Goal: Task Accomplishment & Management: Use online tool/utility

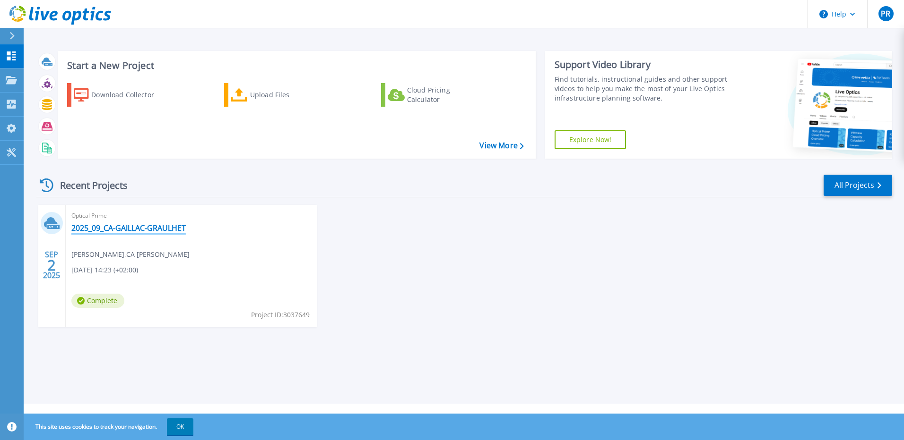
click at [108, 230] on link "2025_09_CA-GAILLAC-GRAULHET" at bounding box center [128, 228] width 114 height 9
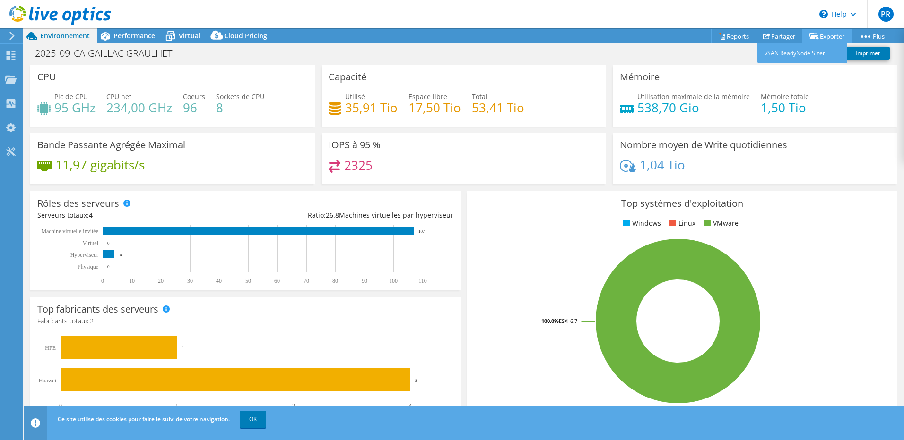
click at [822, 33] on link "Exporter" at bounding box center [827, 36] width 50 height 15
click at [811, 53] on link "vSAN ReadyNode Sizer" at bounding box center [802, 53] width 90 height 20
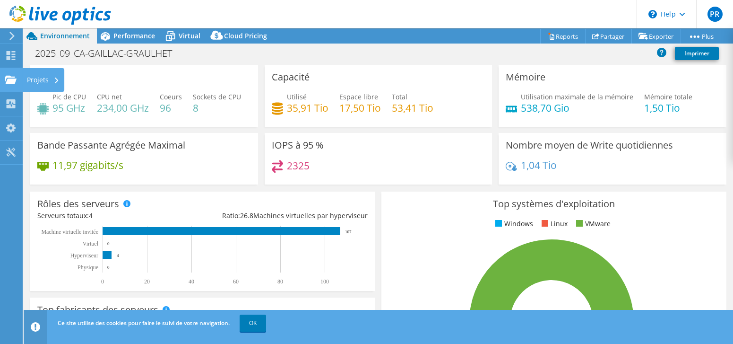
click at [50, 81] on div "Projets" at bounding box center [43, 80] width 42 height 24
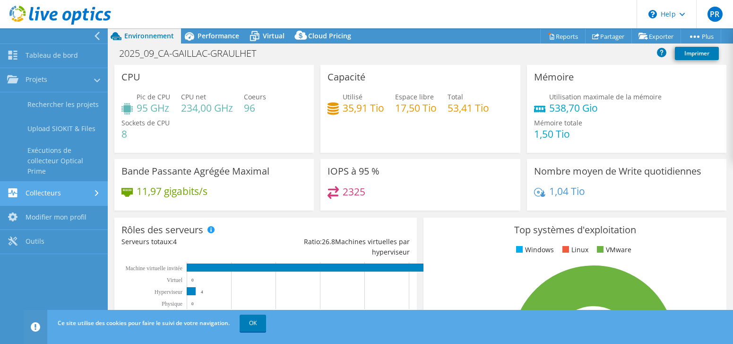
click at [45, 191] on link "Collecteurs" at bounding box center [54, 193] width 108 height 24
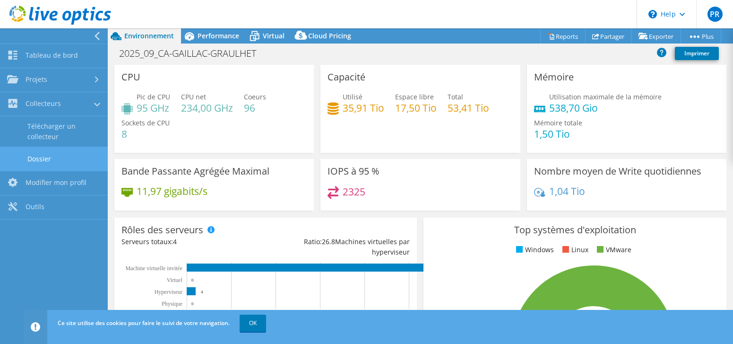
click at [43, 161] on link "Dossier" at bounding box center [54, 159] width 108 height 24
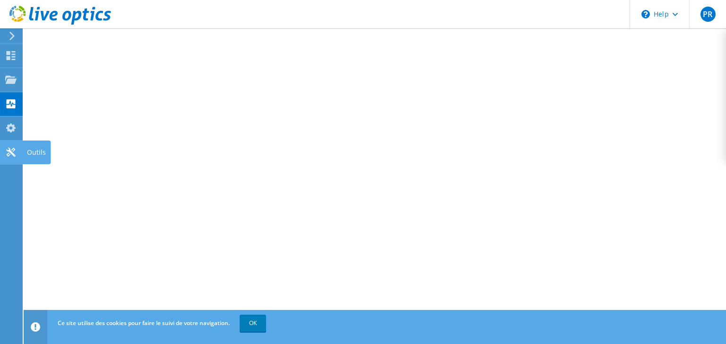
click at [12, 152] on use at bounding box center [10, 151] width 9 height 9
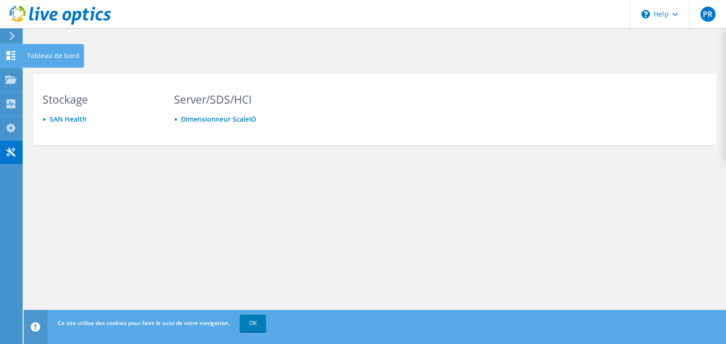
click at [14, 54] on use at bounding box center [11, 55] width 9 height 9
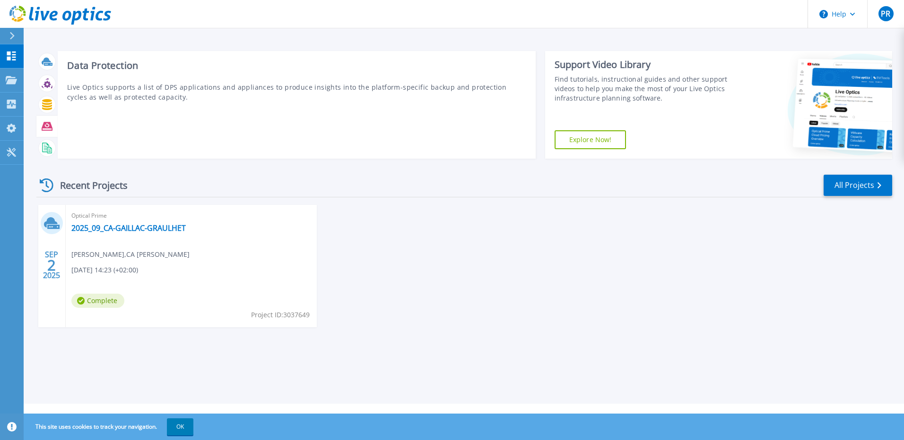
click at [47, 124] on icon at bounding box center [47, 126] width 11 height 11
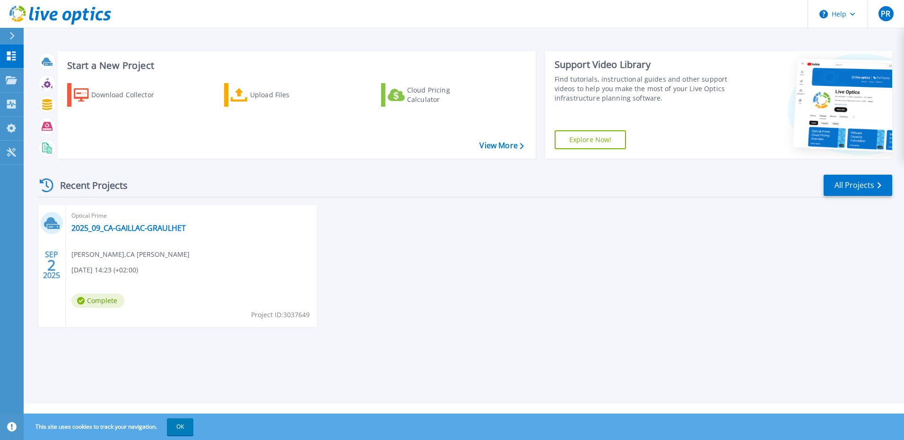
click at [98, 302] on span "Complete" at bounding box center [97, 301] width 53 height 14
click at [266, 319] on span "Project ID: 3037649" at bounding box center [280, 315] width 59 height 10
click at [185, 343] on button "OK" at bounding box center [180, 427] width 26 height 17
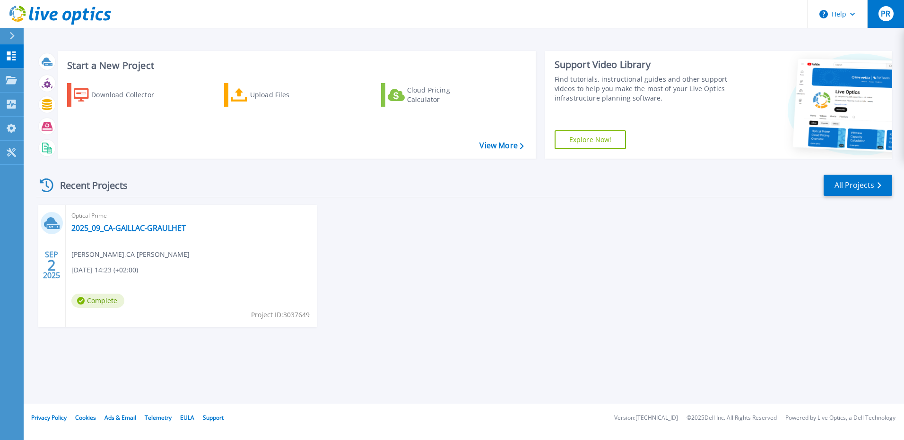
click at [733, 17] on span "PR" at bounding box center [885, 14] width 9 height 8
click at [650, 218] on div "SEP 2 2025 Optical Prime 2025_09_CA-GAILLAC-GRAULHET Philippe RAAD , CA Gaillac…" at bounding box center [460, 275] width 863 height 141
click at [104, 231] on link "2025_09_CA-GAILLAC-GRAULHET" at bounding box center [128, 228] width 114 height 9
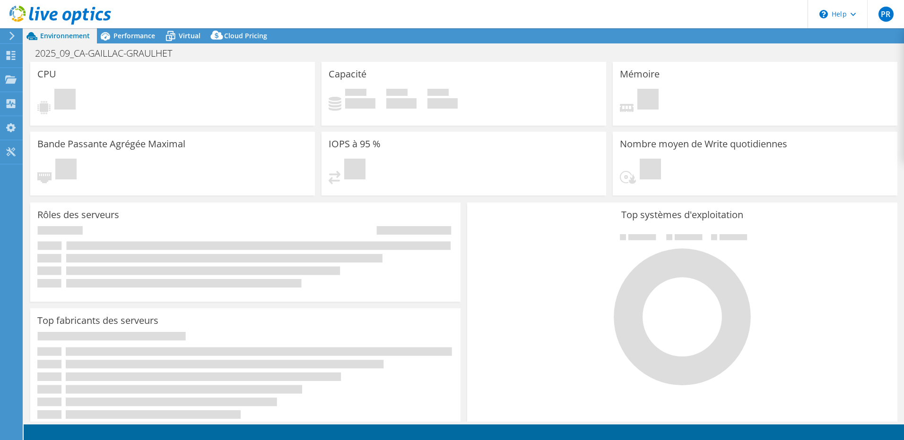
select select "USD"
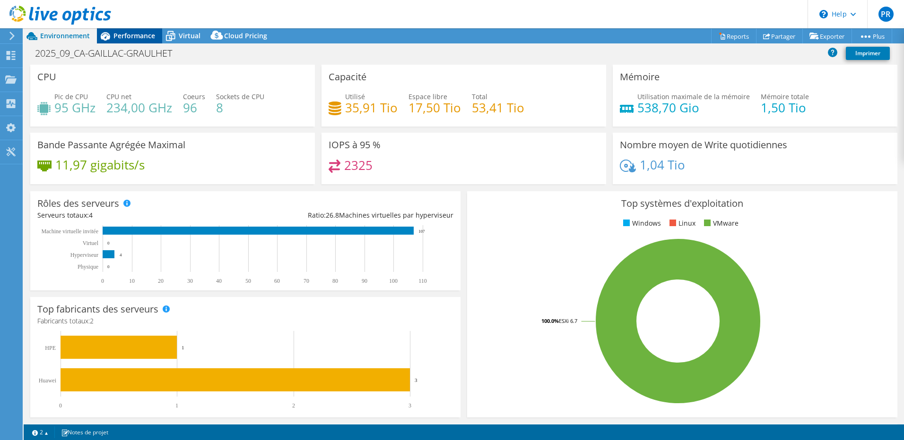
click at [129, 35] on span "Performance" at bounding box center [134, 35] width 42 height 9
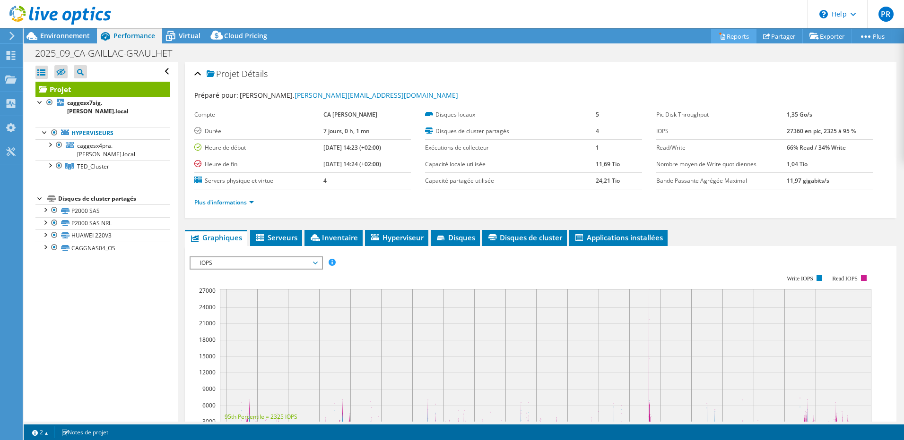
click at [724, 36] on link "Reports" at bounding box center [733, 36] width 45 height 15
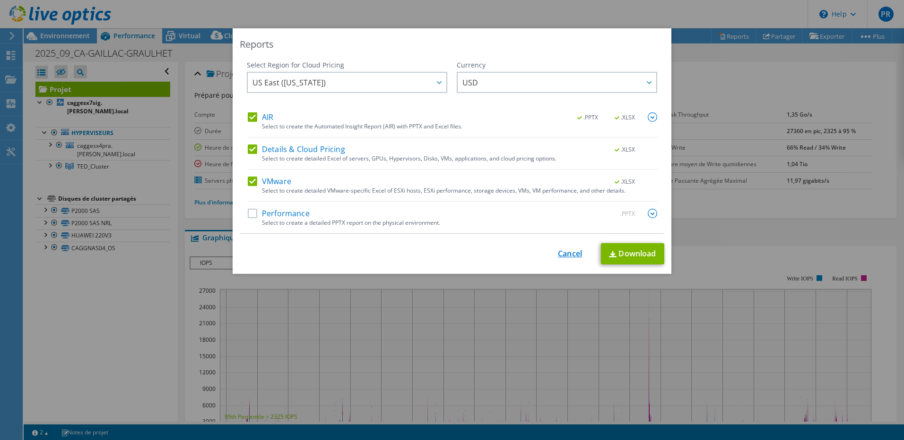
click at [567, 254] on link "Cancel" at bounding box center [570, 254] width 24 height 9
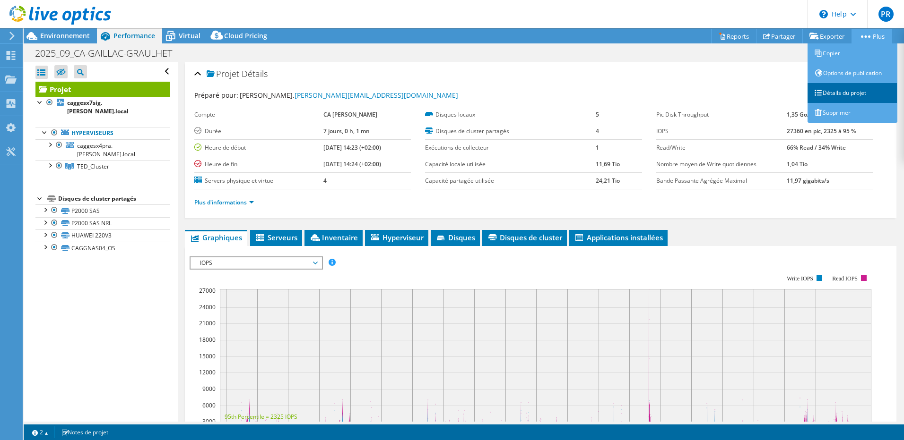
click at [843, 93] on link "Détails du projet" at bounding box center [852, 93] width 90 height 20
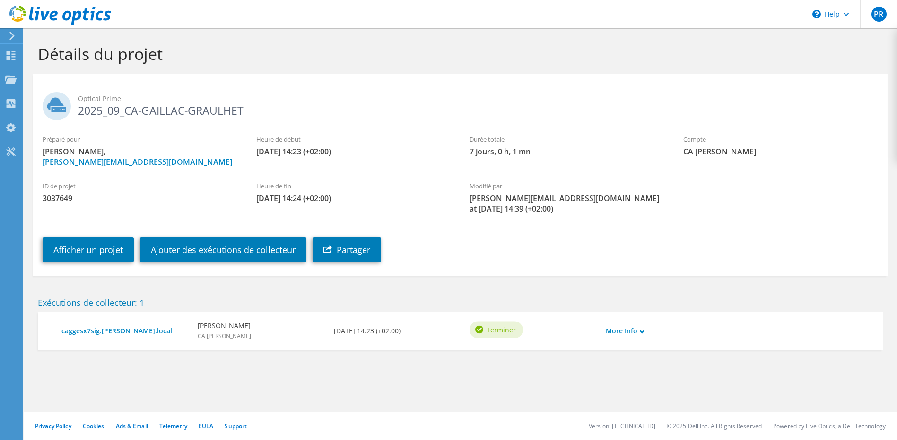
click at [639, 331] on link "More Info" at bounding box center [624, 331] width 39 height 10
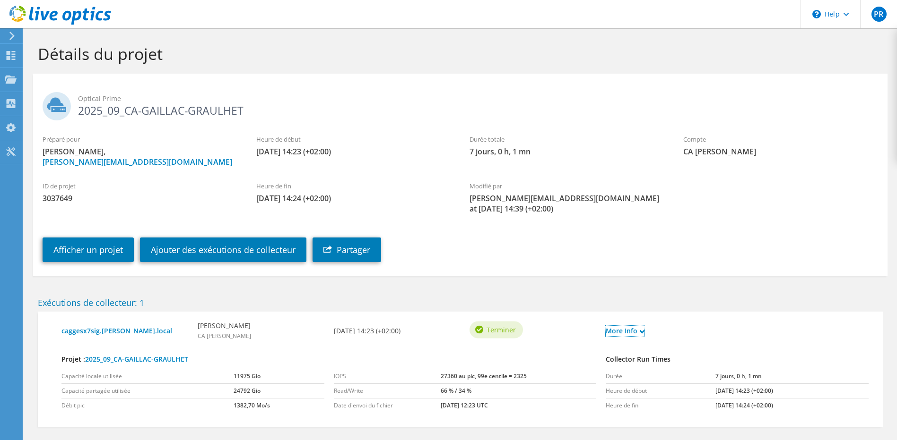
scroll to position [43, 0]
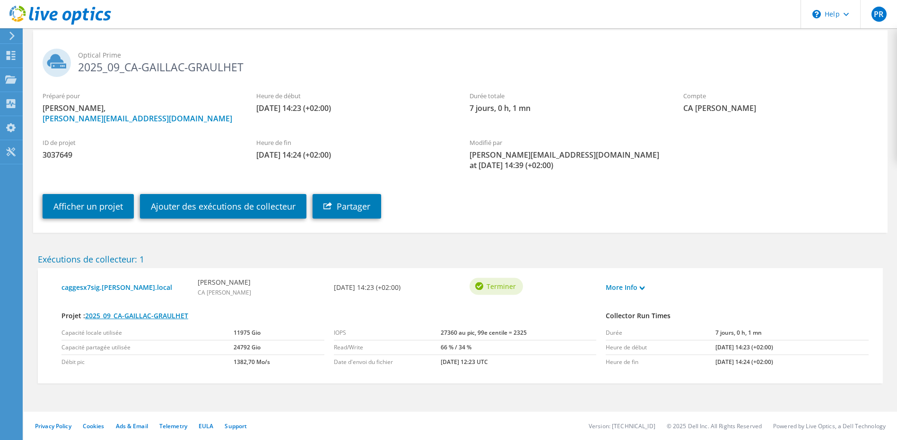
click at [140, 315] on link "2025_09_CA-GAILLAC-GRAULHET" at bounding box center [136, 315] width 103 height 9
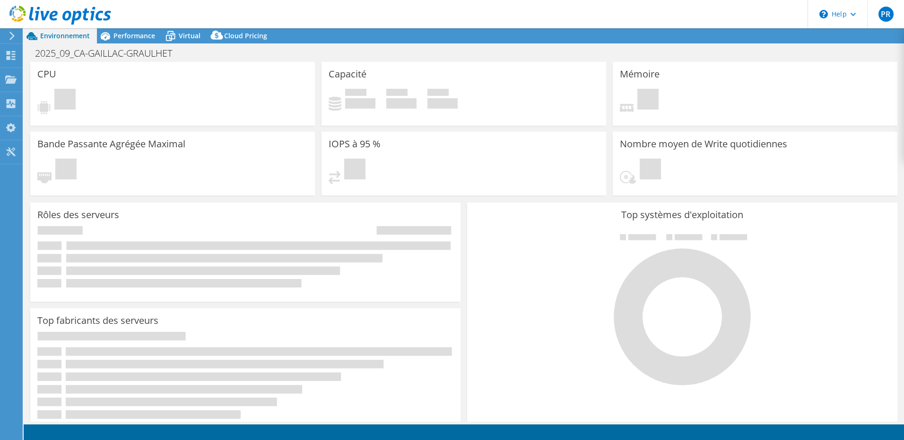
select select "USD"
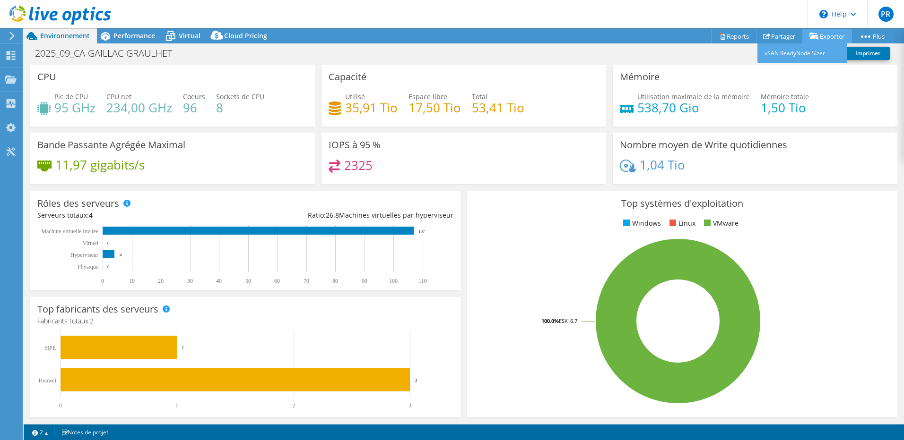
click at [827, 35] on link "Exporter" at bounding box center [827, 36] width 50 height 15
click at [806, 51] on link "vSAN ReadyNode Sizer" at bounding box center [802, 53] width 90 height 20
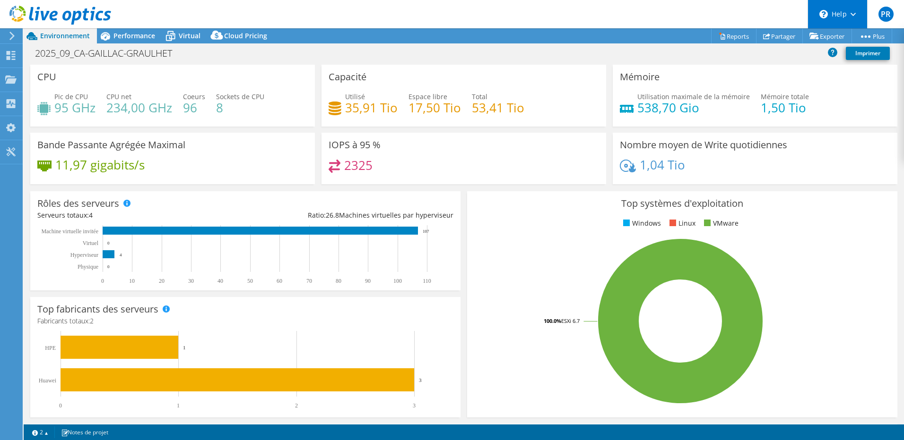
click at [853, 15] on use at bounding box center [852, 14] width 5 height 3
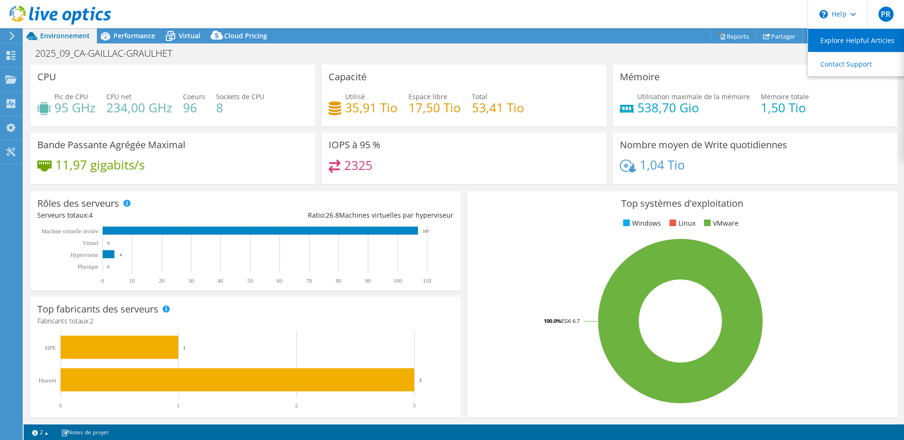
click at [850, 37] on link "Explore Helpful Articles" at bounding box center [860, 40] width 105 height 23
